Goal: Transaction & Acquisition: Purchase product/service

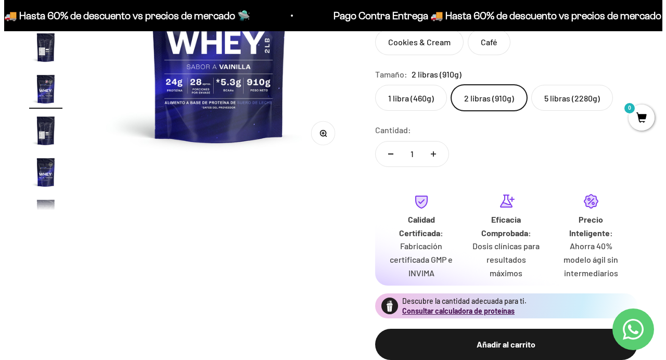
scroll to position [218, 0]
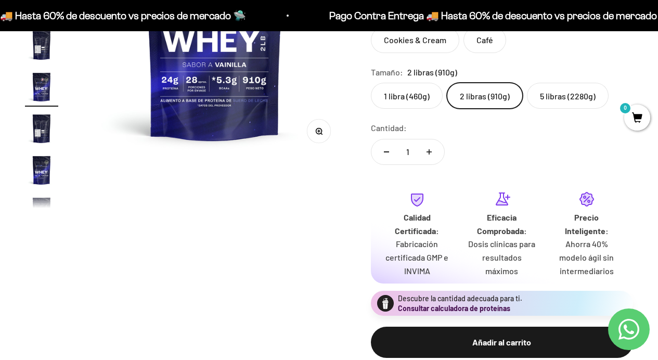
click at [441, 304] on button "Consultar calculadora de proteínas" at bounding box center [454, 308] width 112 height 10
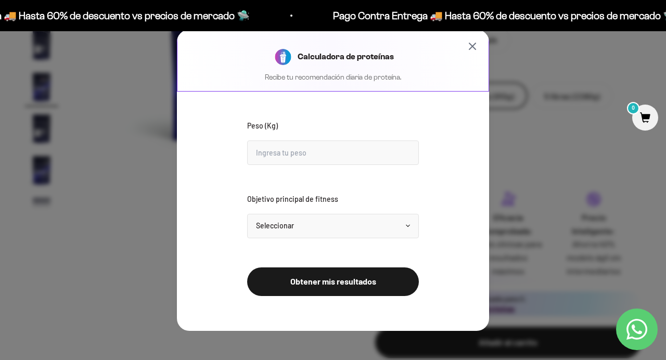
scroll to position [0, 1364]
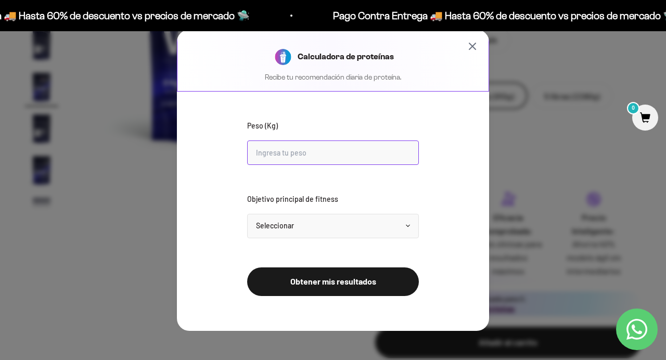
click at [306, 156] on input "Peso (Kg)" at bounding box center [333, 152] width 172 height 24
type input "70"
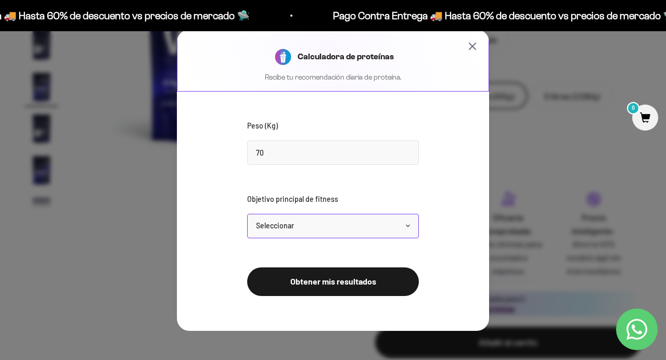
click at [331, 227] on select "Seleccionar Mantener peso Perder grasa Ganar músculo" at bounding box center [333, 226] width 172 height 24
select select "lose"
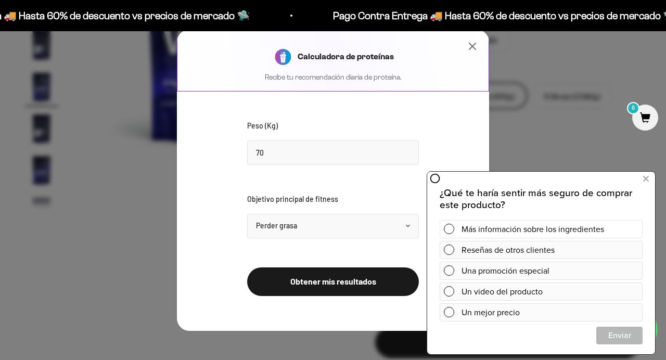
click at [449, 229] on span at bounding box center [449, 229] width 10 height 10
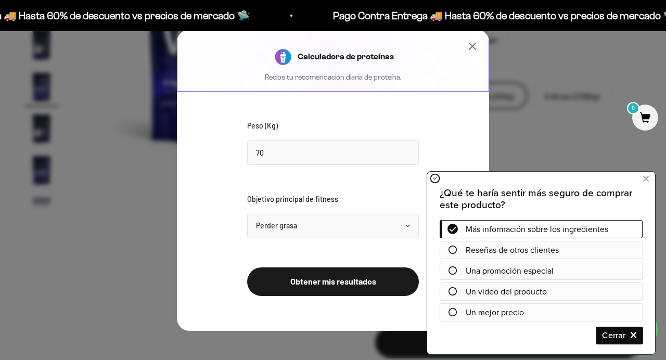
click at [616, 334] on span "Cerrar" at bounding box center [619, 335] width 45 height 18
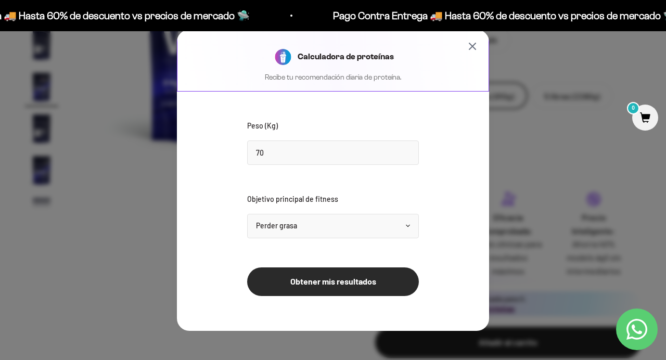
click at [319, 287] on button "Obtener mis resultados" at bounding box center [333, 281] width 172 height 29
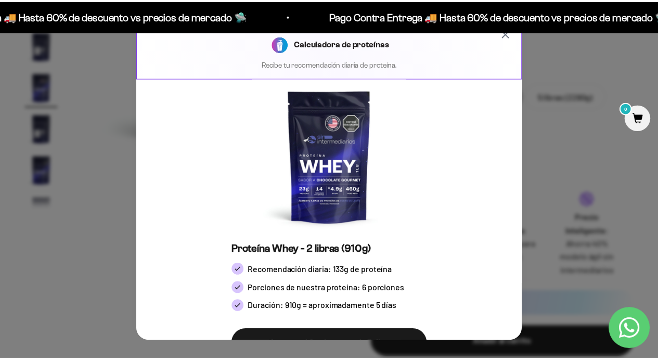
scroll to position [0, 0]
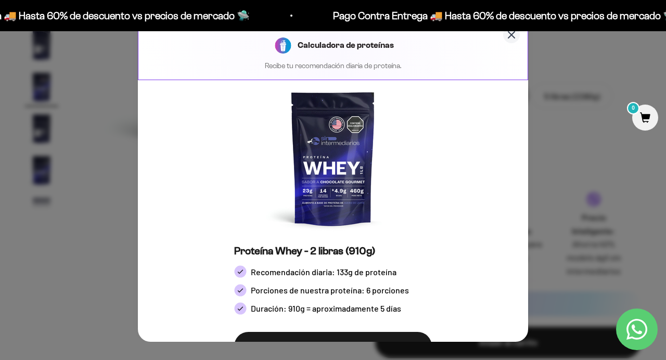
click at [505, 34] on icon "Cerrar calculadora" at bounding box center [511, 35] width 12 height 12
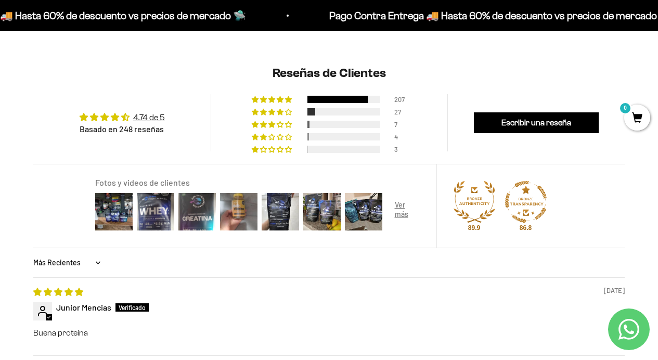
scroll to position [960, 0]
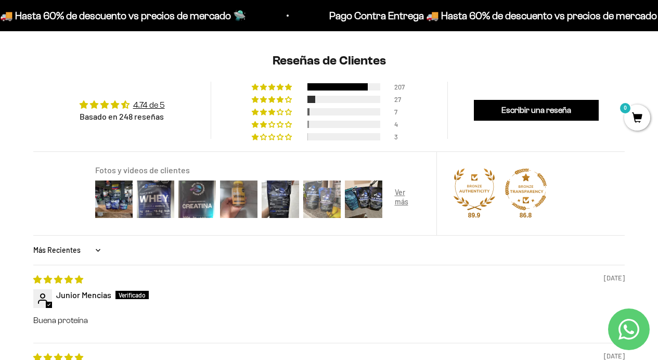
click at [322, 199] on img at bounding box center [322, 199] width 42 height 42
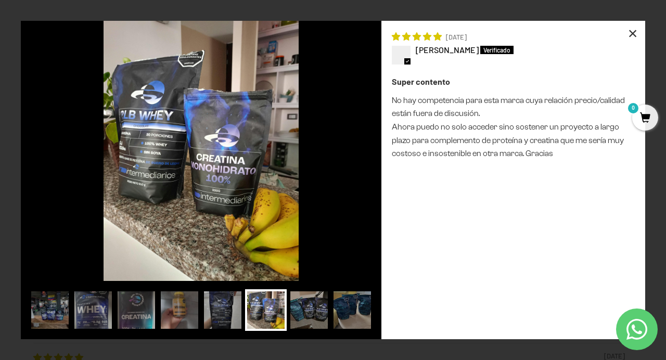
click at [634, 28] on div "×" at bounding box center [632, 33] width 25 height 25
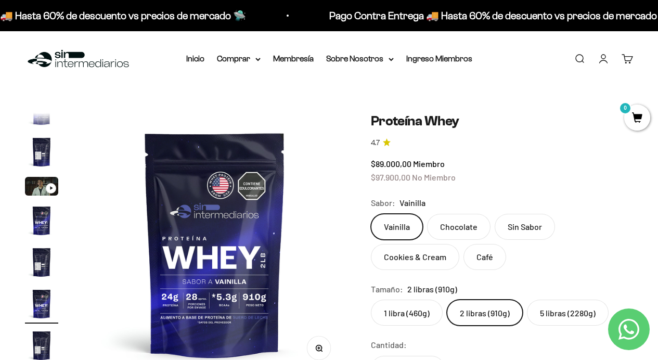
scroll to position [0, 0]
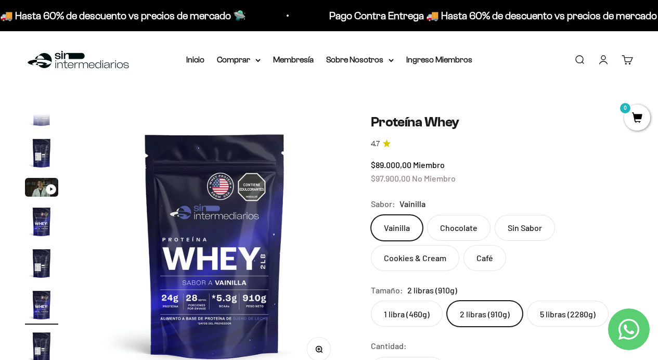
click at [60, 55] on img at bounding box center [78, 60] width 107 height 22
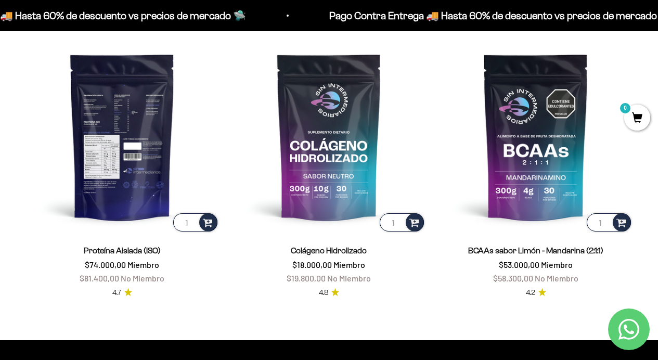
scroll to position [654, 0]
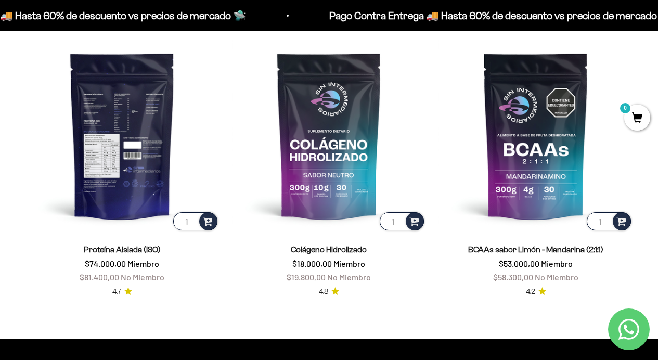
click at [117, 151] on img at bounding box center [122, 135] width 195 height 195
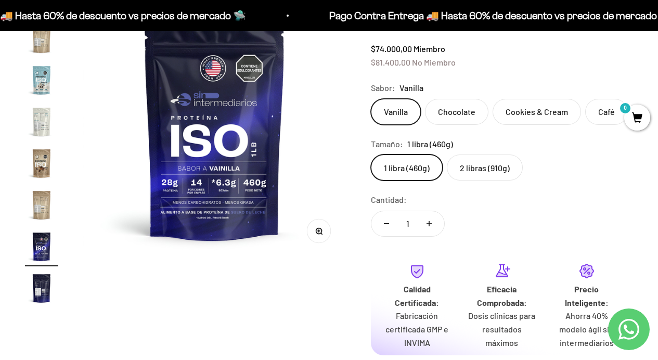
scroll to position [120, 0]
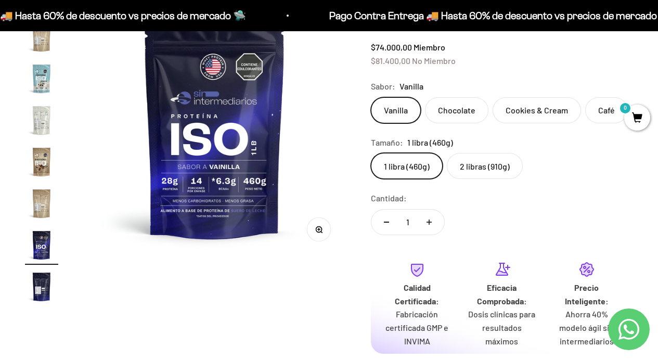
click at [496, 171] on label "2 libras (910g)" at bounding box center [485, 166] width 76 height 26
click at [371, 153] on input "2 libras (910g)" at bounding box center [370, 152] width 1 height 1
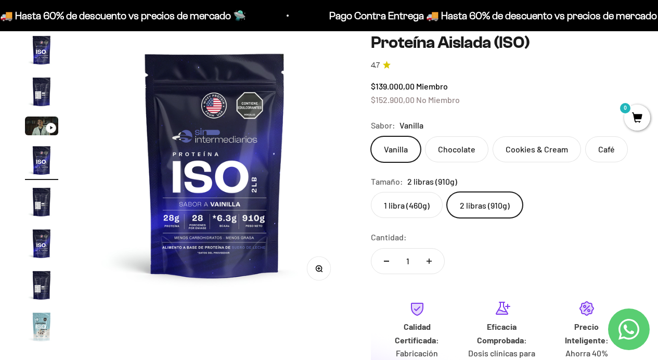
scroll to position [61, 0]
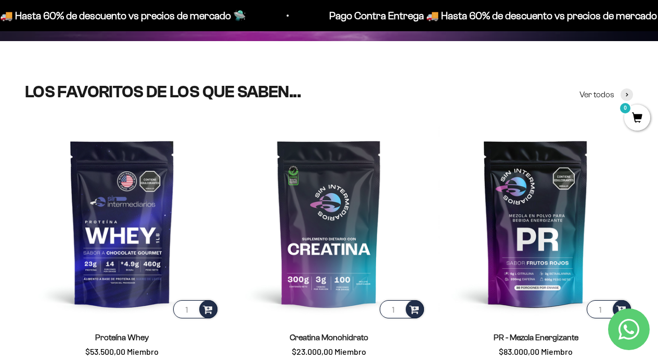
scroll to position [284, 0]
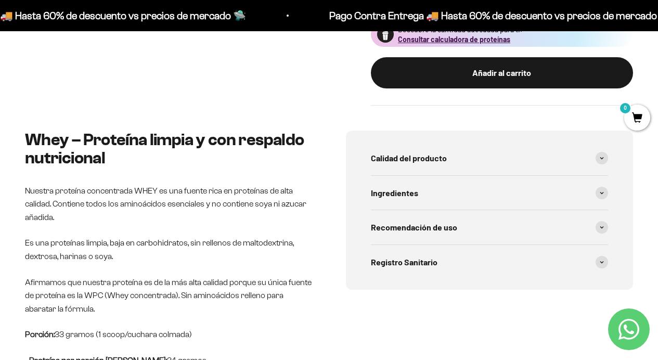
scroll to position [488, 0]
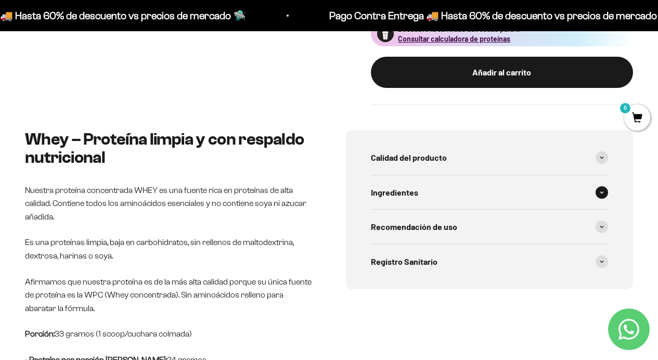
click at [604, 189] on span at bounding box center [602, 192] width 12 height 12
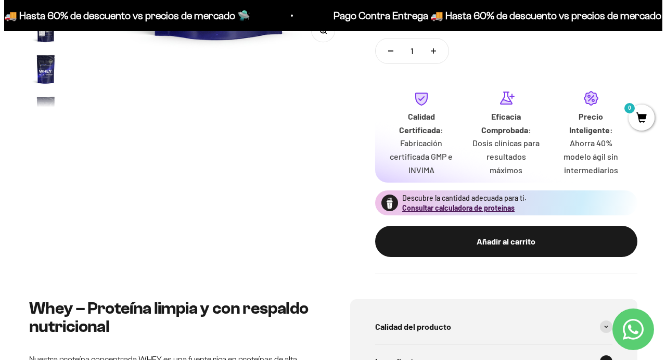
scroll to position [325, 0]
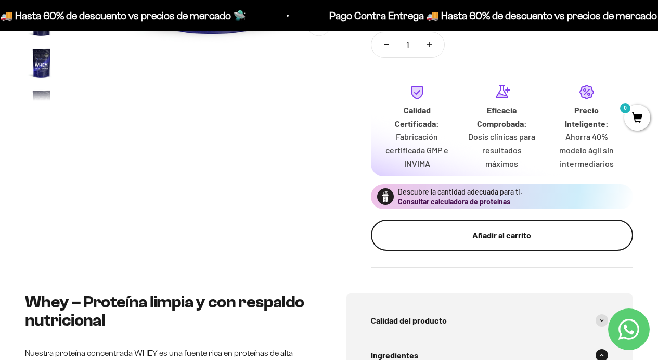
click at [494, 240] on button "Añadir al carrito" at bounding box center [502, 234] width 262 height 31
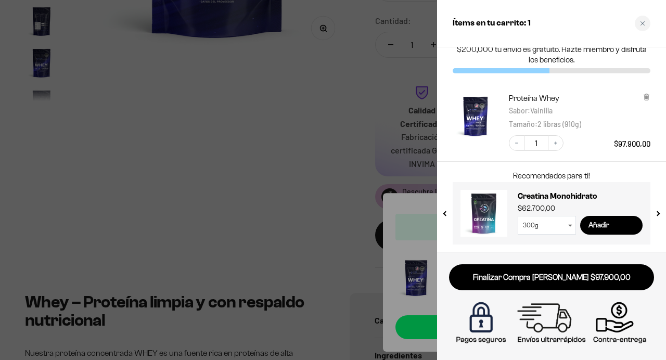
scroll to position [23, 0]
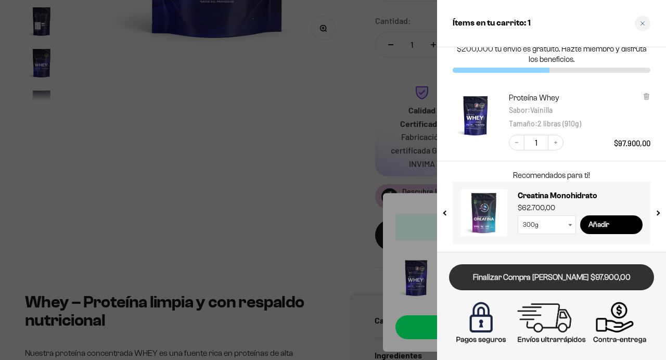
click at [547, 273] on link "Finalizar Compra [PERSON_NAME] $97.900,00" at bounding box center [551, 277] width 205 height 27
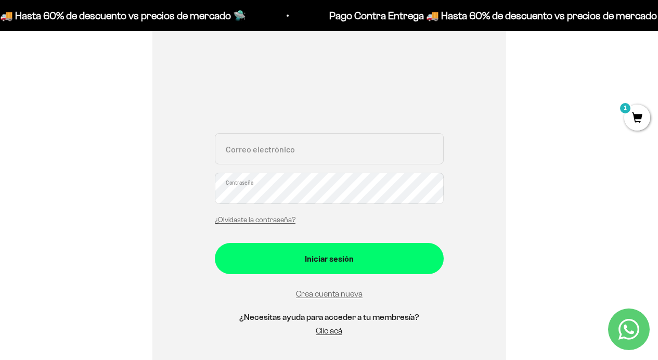
scroll to position [146, 0]
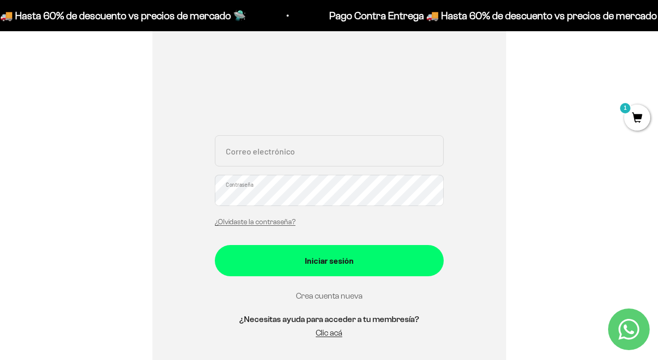
click at [322, 297] on link "Crea cuenta nueva" at bounding box center [329, 295] width 67 height 9
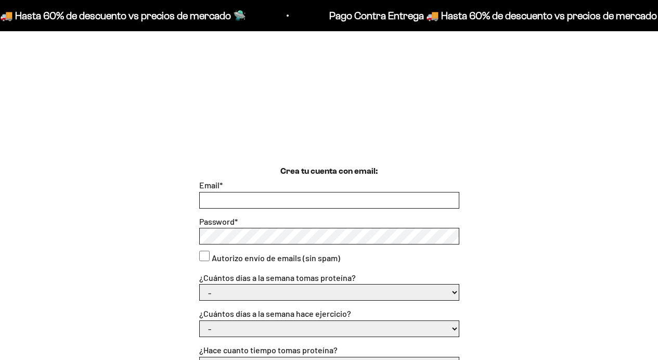
scroll to position [175, 0]
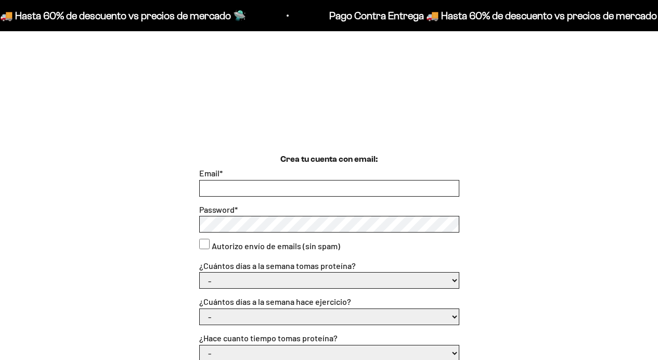
click at [294, 189] on input "Email *" at bounding box center [329, 188] width 259 height 16
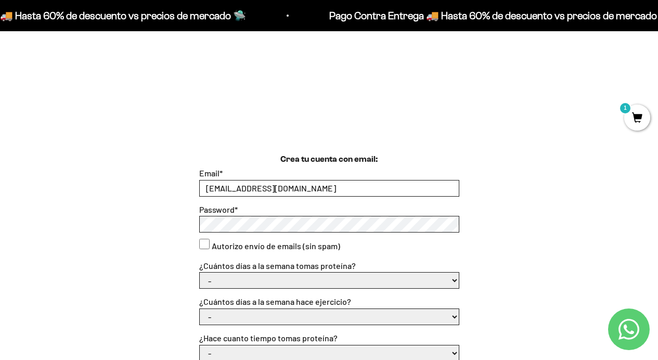
type input "[EMAIL_ADDRESS][DOMAIN_NAME]"
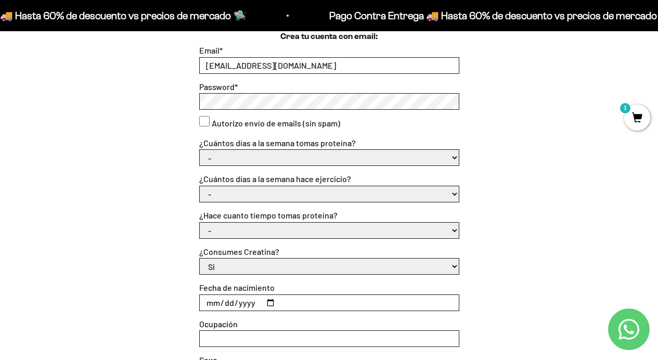
scroll to position [273, 0]
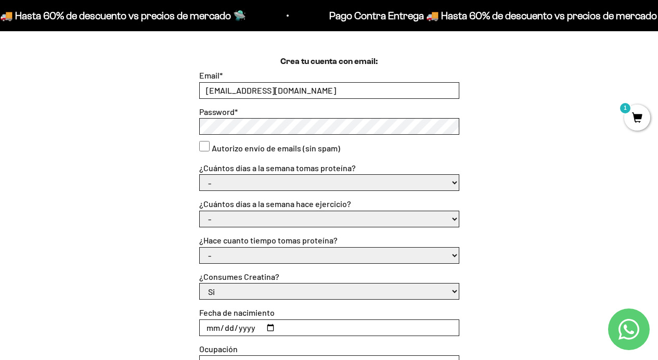
click at [249, 184] on select "- 1 o 2 3 a 5 6 o 7" at bounding box center [329, 183] width 259 height 16
select select "6 o 7"
click at [236, 222] on select "- No hago 1 a 2 días 3 a 5 días 6 o 7 días" at bounding box center [329, 219] width 259 height 16
select select "3 a 5 días"
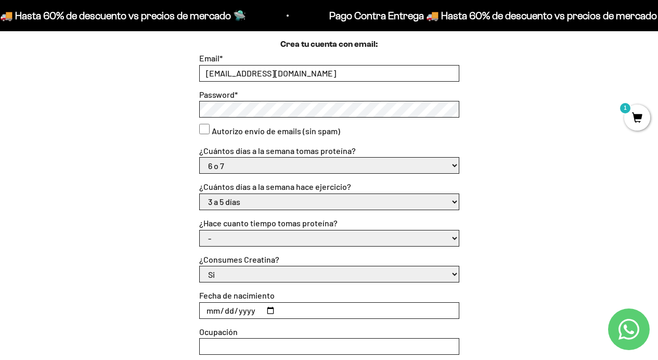
scroll to position [295, 0]
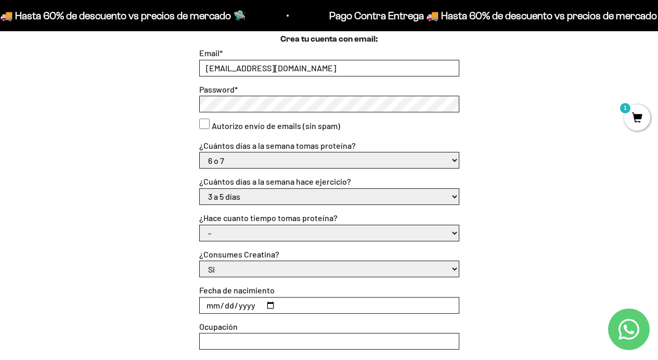
click at [243, 236] on select "- Apenas estoy empezando Menos de 6 meses Más de 6 meses Hace más de un año" at bounding box center [329, 233] width 259 height 16
select select "Menos de 6 meses"
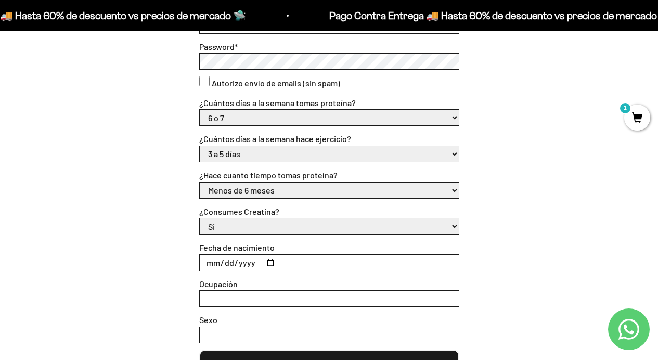
scroll to position [339, 0]
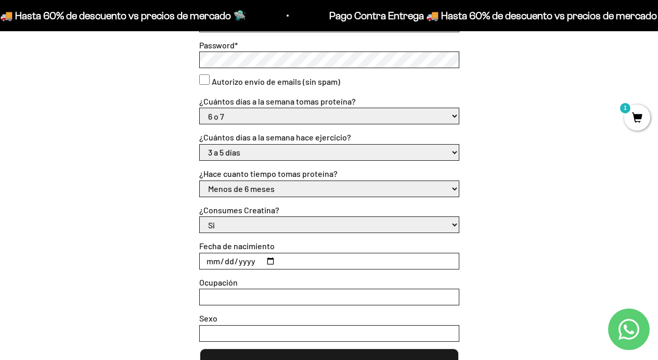
click at [255, 227] on select "Si No" at bounding box center [329, 225] width 259 height 16
select select "No"
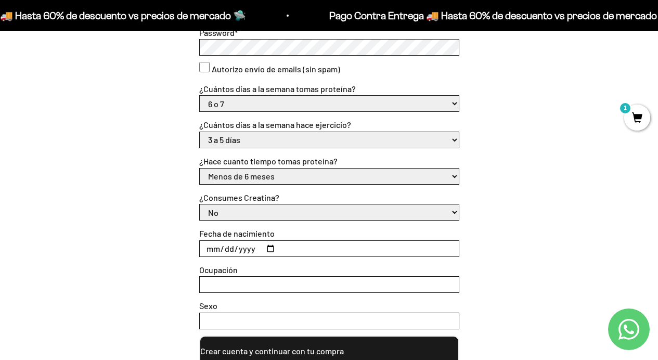
scroll to position [352, 0]
click at [259, 246] on input "Fecha de nacimiento" at bounding box center [329, 248] width 259 height 16
click at [257, 251] on input "Fecha de nacimiento" at bounding box center [329, 248] width 259 height 16
click at [447, 249] on input "Fecha de nacimiento" at bounding box center [329, 248] width 259 height 16
type input "[DATE]"
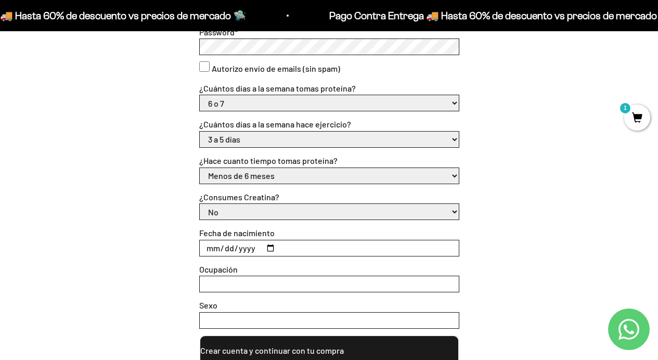
click at [274, 288] on input "Ocupación" at bounding box center [329, 284] width 259 height 16
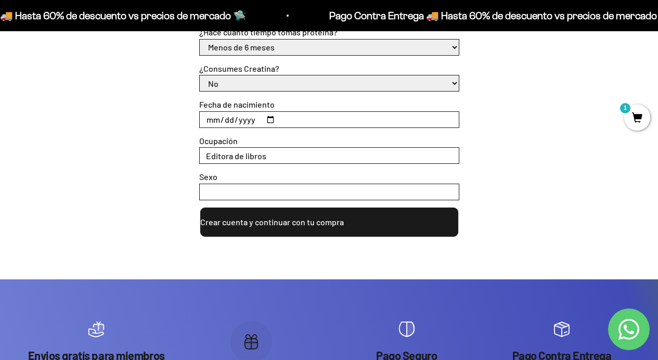
scroll to position [481, 0]
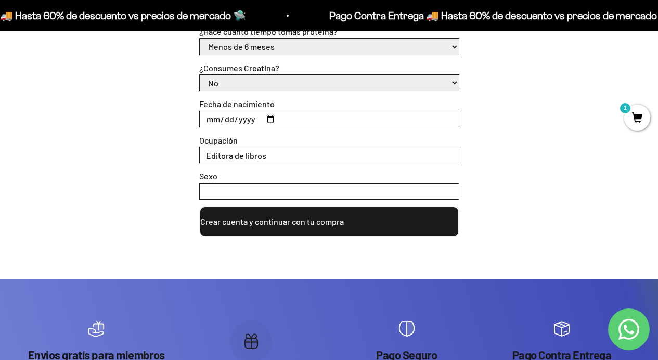
type input "Editora de libros"
click at [260, 188] on input "Sexo" at bounding box center [329, 192] width 259 height 16
type input "M"
type input "Femenino"
click at [257, 220] on button "Crear cuenta y continuar con tu compra" at bounding box center [329, 221] width 260 height 31
